Goal: Task Accomplishment & Management: Use online tool/utility

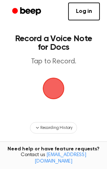
click at [63, 93] on span "button" at bounding box center [54, 89] width 22 height 22
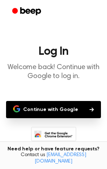
click at [66, 101] on button "Continue with Google" at bounding box center [53, 109] width 95 height 17
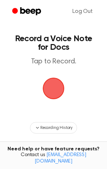
click at [47, 90] on span "button" at bounding box center [54, 89] width 22 height 22
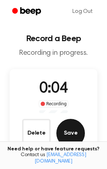
click at [74, 145] on button "Save" at bounding box center [71, 133] width 29 height 29
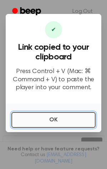
click at [48, 122] on button "OK" at bounding box center [53, 120] width 84 height 16
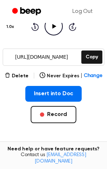
scroll to position [93, 0]
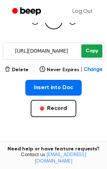
click at [94, 49] on button "Copy" at bounding box center [92, 50] width 21 height 13
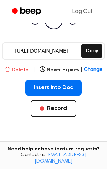
click at [20, 69] on button "Delete" at bounding box center [17, 70] width 24 height 8
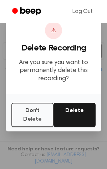
click at [66, 102] on div "Don't Delete Delete" at bounding box center [54, 112] width 96 height 37
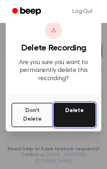
click at [68, 106] on button "Delete" at bounding box center [75, 115] width 42 height 24
click at [84, 112] on button "Delete" at bounding box center [75, 115] width 42 height 24
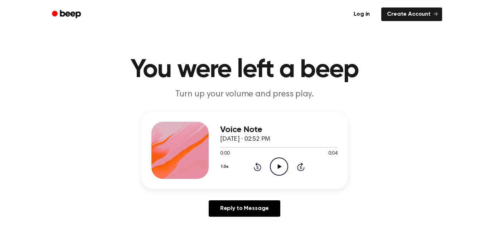
click at [279, 161] on icon "Play Audio" at bounding box center [279, 167] width 18 height 18
click at [280, 165] on icon "Pause Audio" at bounding box center [279, 167] width 18 height 18
